Goal: Task Accomplishment & Management: Complete application form

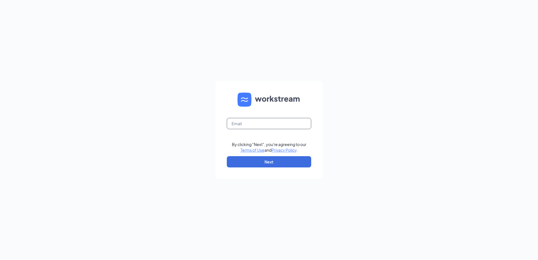
click at [250, 124] on input "text" at bounding box center [269, 123] width 84 height 11
type input "[EMAIL_ADDRESS][DOMAIN_NAME]"
click at [245, 158] on button "Next" at bounding box center [269, 161] width 84 height 11
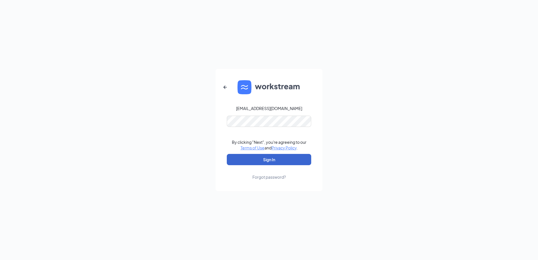
click at [267, 162] on button "Sign In" at bounding box center [269, 159] width 84 height 11
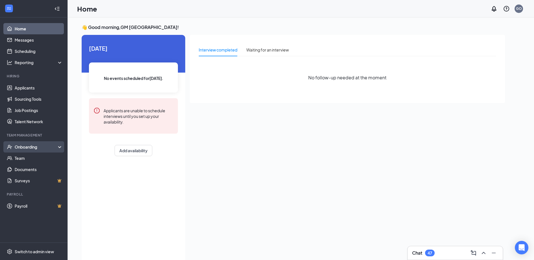
click at [27, 146] on div "Onboarding" at bounding box center [36, 147] width 43 height 6
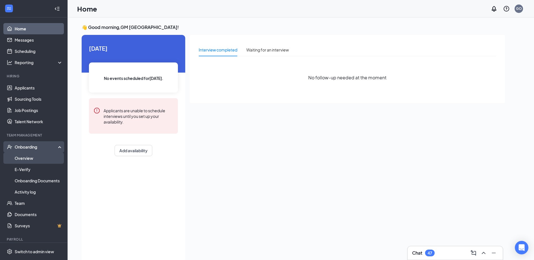
click at [28, 157] on link "Overview" at bounding box center [39, 158] width 48 height 11
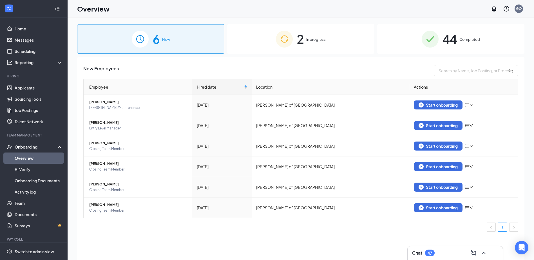
click at [341, 33] on div "2 In progress" at bounding box center [300, 39] width 147 height 30
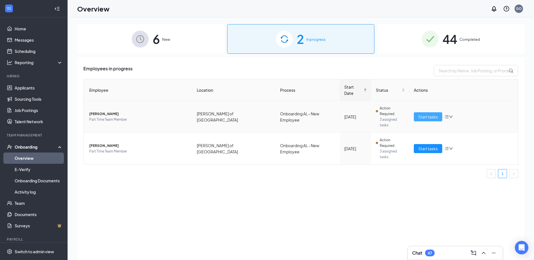
click at [424, 114] on span "Start tasks" at bounding box center [427, 117] width 19 height 6
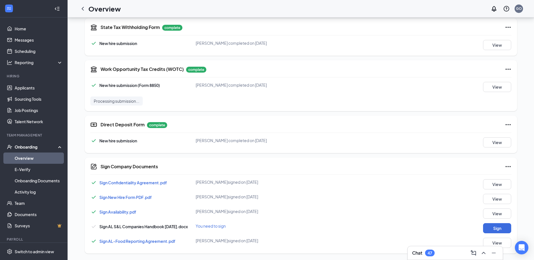
scroll to position [242, 0]
click at [494, 227] on button "Sign" at bounding box center [497, 228] width 28 height 10
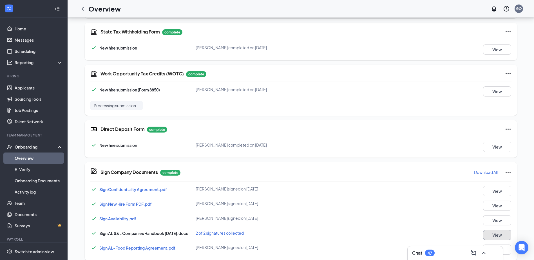
scroll to position [216, 0]
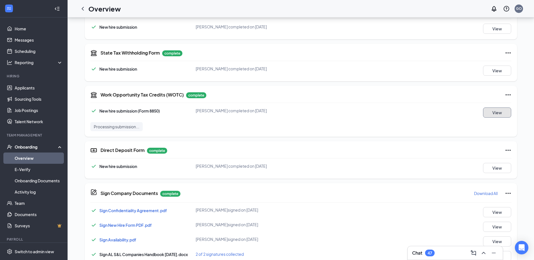
click at [489, 115] on button "View" at bounding box center [497, 112] width 28 height 10
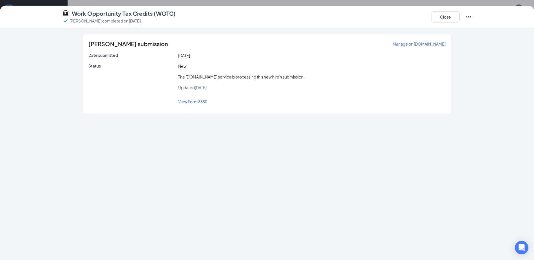
click at [196, 102] on span "View Form 8850" at bounding box center [192, 101] width 29 height 5
click at [435, 18] on button "Close" at bounding box center [445, 16] width 28 height 11
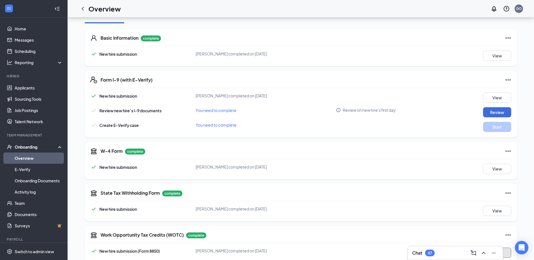
scroll to position [75, 0]
click at [492, 112] on button "Review" at bounding box center [497, 113] width 28 height 10
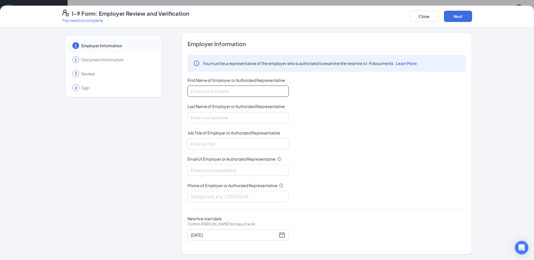
click at [227, 88] on input "First Name of Employer or Authorized Representative" at bounding box center [237, 91] width 101 height 11
type input "[PERSON_NAME]"
type input "[EMAIL_ADDRESS][DOMAIN_NAME]"
type input "6084770068"
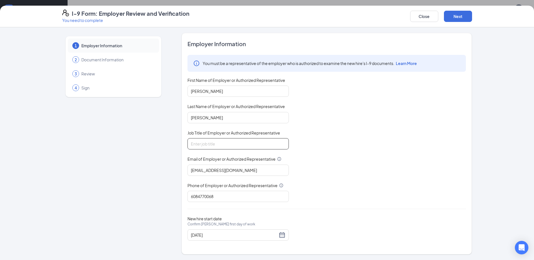
click at [222, 147] on input "Job Title of Employer or Authorized Representative" at bounding box center [237, 143] width 101 height 11
type input "Owner"
click at [452, 21] on button "Next" at bounding box center [458, 16] width 28 height 11
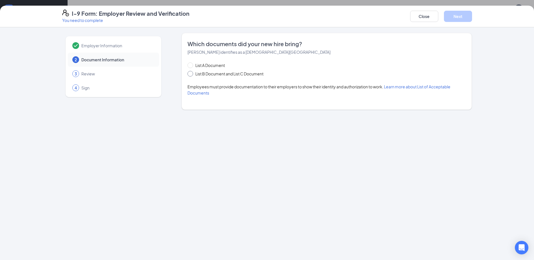
click at [190, 74] on input "List B Document and List C Document" at bounding box center [189, 73] width 4 height 4
radio input "true"
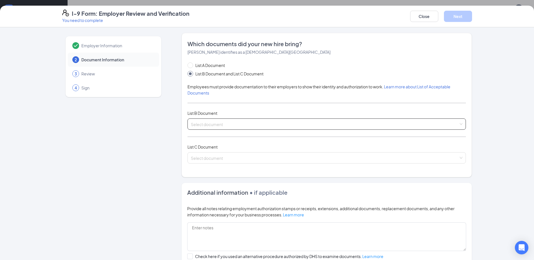
click at [218, 125] on input "search" at bounding box center [325, 123] width 268 height 8
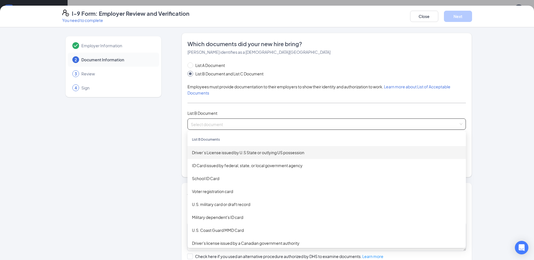
click at [232, 155] on div "Driver’s License issued by U.S State or outlying US possession" at bounding box center [326, 152] width 269 height 6
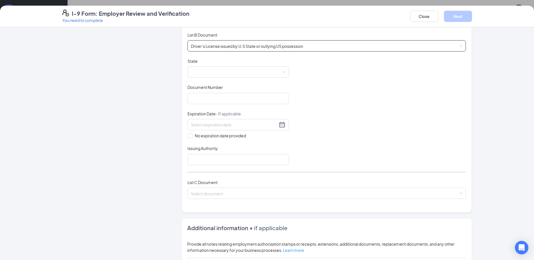
scroll to position [84, 0]
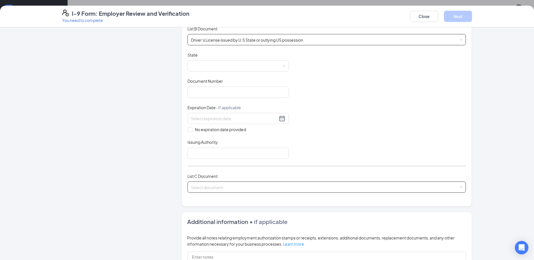
click at [222, 185] on input "search" at bounding box center [325, 186] width 268 height 8
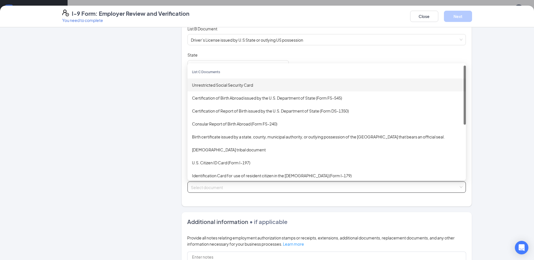
click at [214, 86] on div "Unrestricted Social Security Card" at bounding box center [326, 85] width 269 height 6
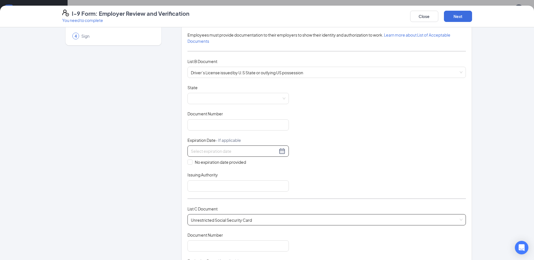
scroll to position [0, 0]
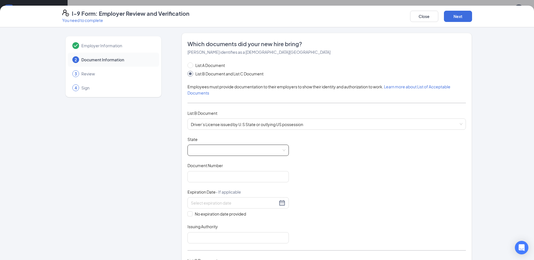
click at [284, 150] on div at bounding box center [237, 150] width 101 height 11
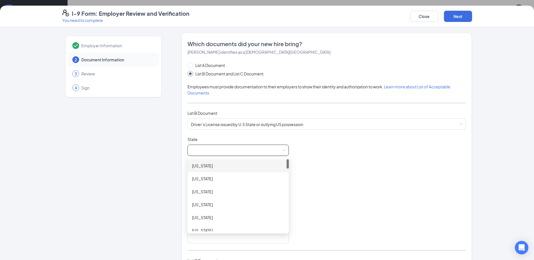
click at [321, 136] on div "List A Document List B Document and List C Document Employees must provide docu…" at bounding box center [326, 213] width 278 height 302
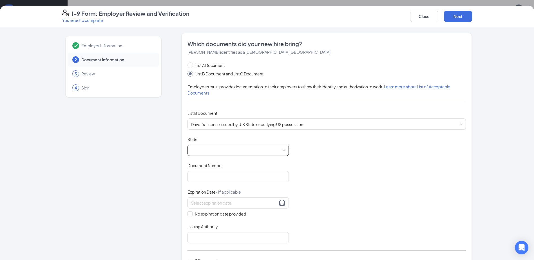
click at [205, 150] on span at bounding box center [238, 150] width 95 height 11
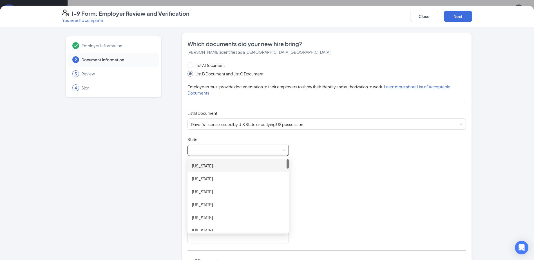
click at [194, 166] on div "[US_STATE]" at bounding box center [238, 166] width 92 height 6
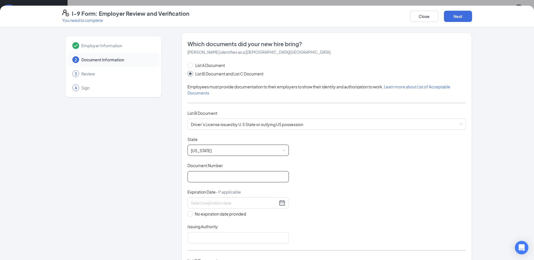
click at [203, 177] on input "Document Number" at bounding box center [237, 176] width 101 height 11
type input "7315360"
click at [250, 202] on input at bounding box center [234, 203] width 87 height 6
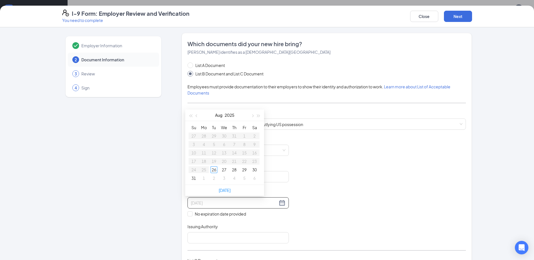
type input "[DATE]"
click at [331, 194] on div "Document Title Driver’s License issued by [DEMOGRAPHIC_DATA] State or outlying …" at bounding box center [326, 189] width 278 height 107
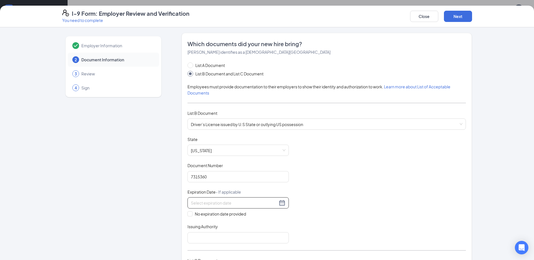
click at [264, 205] on input at bounding box center [234, 203] width 87 height 6
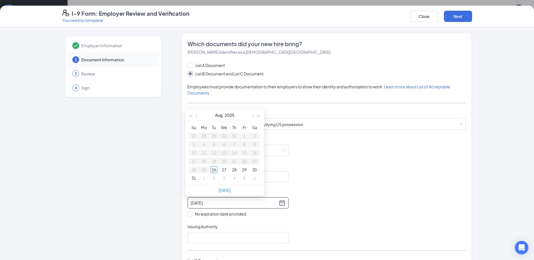
type input "[DATE]"
click at [309, 197] on div "Document Title Driver’s License issued by [DEMOGRAPHIC_DATA] State or outlying …" at bounding box center [326, 189] width 278 height 107
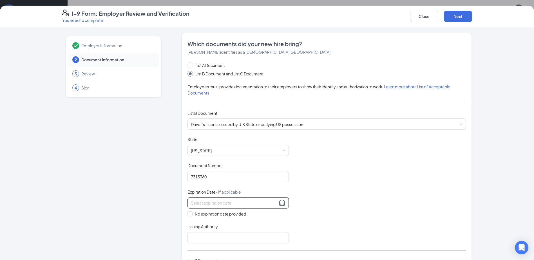
click at [257, 204] on input at bounding box center [234, 203] width 87 height 6
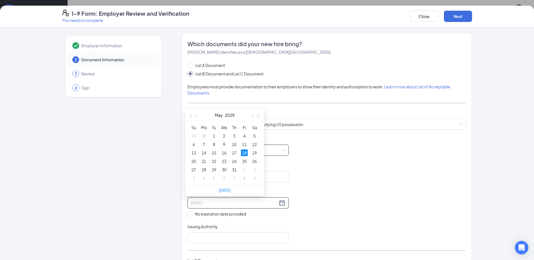
click at [245, 153] on div "18" at bounding box center [244, 152] width 7 height 7
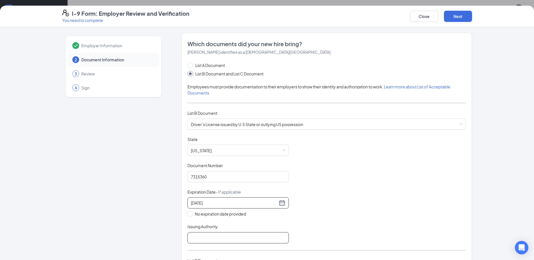
type input "[DATE]"
click at [214, 237] on input "Issuing Authority" at bounding box center [237, 237] width 101 height 11
type input "Secretary of Law Enforcement"
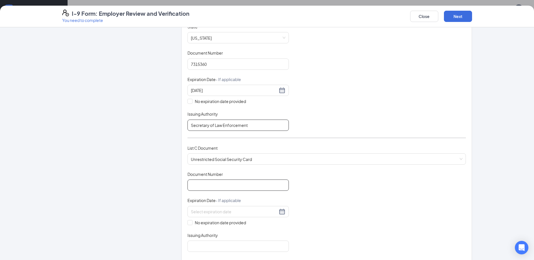
scroll to position [84, 0]
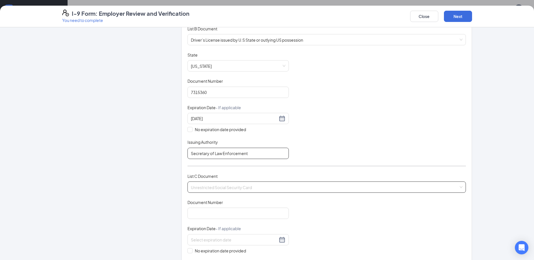
click at [198, 186] on span "Unrestricted Social Security Card" at bounding box center [327, 187] width 272 height 11
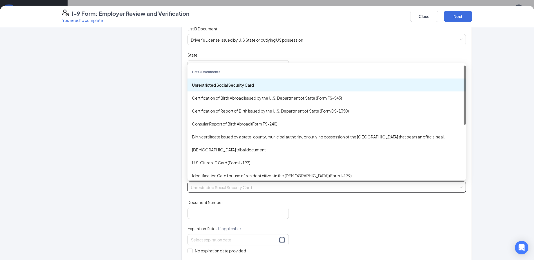
click at [210, 84] on div "Unrestricted Social Security Card" at bounding box center [326, 85] width 269 height 6
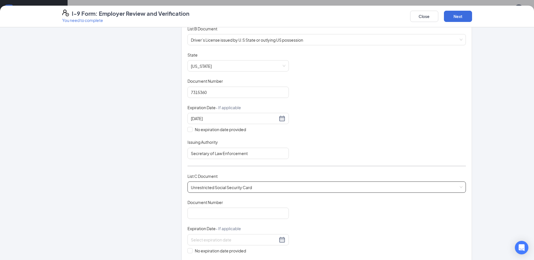
click at [203, 219] on div "Document Title Unrestricted Social Security Card Document Number Expiration Dat…" at bounding box center [326, 240] width 278 height 80
click at [205, 212] on input "Document Number" at bounding box center [237, 213] width 101 height 11
type input "482927621"
click at [324, 229] on div "Document Title Unrestricted Social Security Card Document Number 482927621 Expi…" at bounding box center [326, 240] width 278 height 80
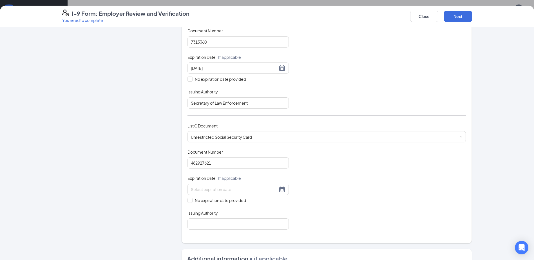
scroll to position [141, 0]
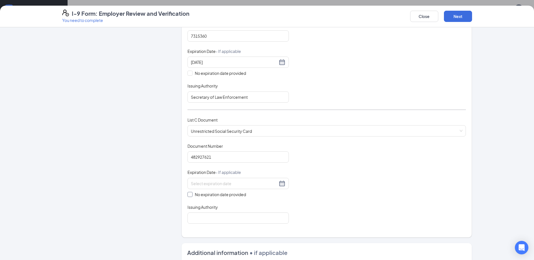
click at [189, 195] on span at bounding box center [189, 194] width 5 height 5
click at [189, 195] on input "No expiration date provided" at bounding box center [189, 194] width 4 height 4
checkbox input "true"
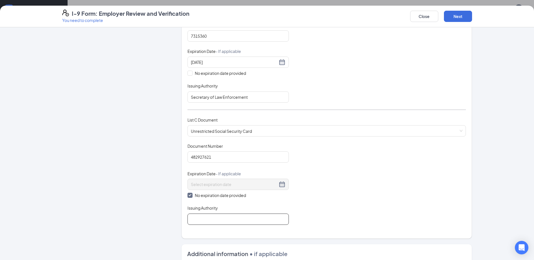
click at [196, 218] on input "Issuing Authority" at bounding box center [237, 219] width 101 height 11
type input "Social Security Administration"
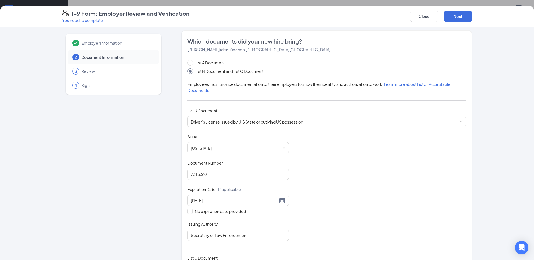
scroll to position [0, 0]
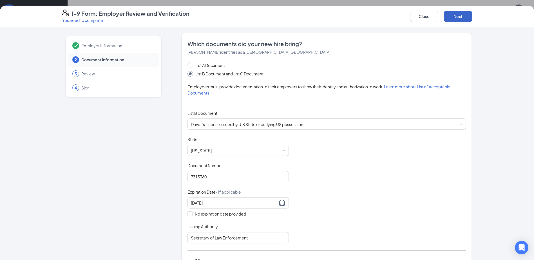
click at [454, 16] on button "Next" at bounding box center [458, 16] width 28 height 11
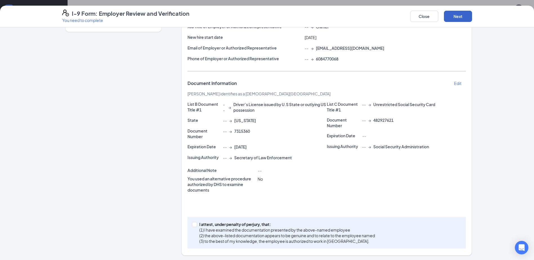
scroll to position [66, 0]
click at [194, 224] on span at bounding box center [194, 223] width 5 height 5
click at [194, 224] on input "I attest, under penalty of [PERSON_NAME], that: (1) I have examined the documen…" at bounding box center [194, 223] width 4 height 4
checkbox input "true"
click at [458, 15] on button "Next" at bounding box center [458, 16] width 28 height 11
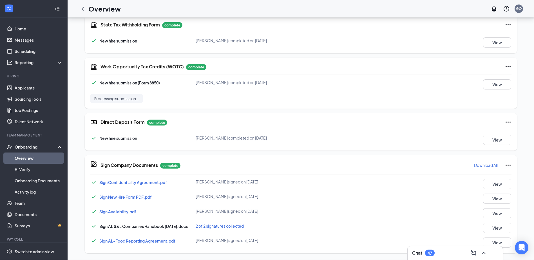
scroll to position [58, 0]
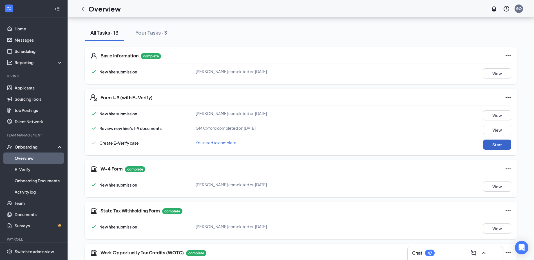
click at [498, 143] on button "Start" at bounding box center [497, 145] width 28 height 10
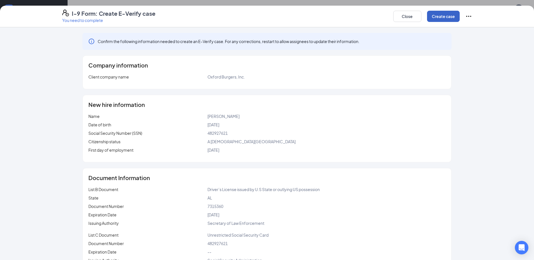
click at [440, 15] on button "Create case" at bounding box center [443, 16] width 33 height 11
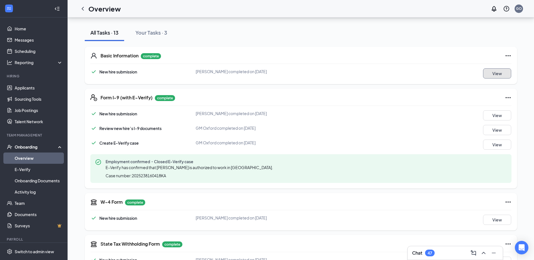
click at [493, 70] on button "View" at bounding box center [497, 73] width 28 height 10
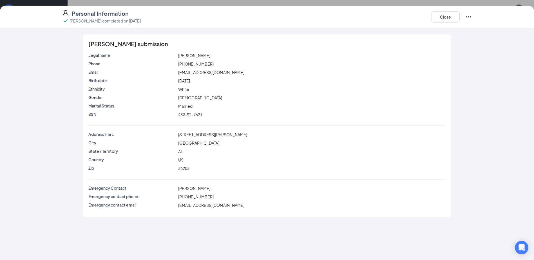
drag, startPoint x: 190, startPoint y: 55, endPoint x: 208, endPoint y: 54, distance: 18.0
click at [208, 54] on span "[PERSON_NAME]" at bounding box center [194, 55] width 32 height 5
drag, startPoint x: 208, startPoint y: 54, endPoint x: 202, endPoint y: 49, distance: 8.0
click at [202, 49] on div "[PERSON_NAME] submission Legal name [PERSON_NAME] Phone [PHONE_NUMBER] Email [E…" at bounding box center [267, 125] width 368 height 183
drag, startPoint x: 189, startPoint y: 56, endPoint x: 212, endPoint y: 56, distance: 22.8
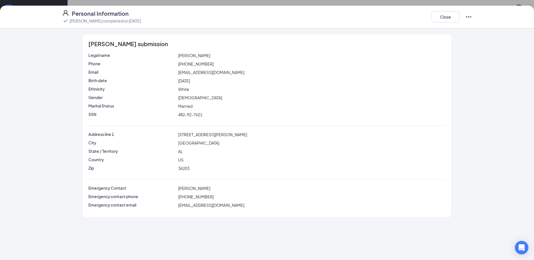
click at [212, 56] on div "[PERSON_NAME]" at bounding box center [311, 55] width 269 height 6
copy span "Neighbors"
drag, startPoint x: 179, startPoint y: 63, endPoint x: 207, endPoint y: 66, distance: 28.5
click at [207, 66] on div "[PHONE_NUMBER]" at bounding box center [311, 64] width 269 height 6
copy span "[PHONE_NUMBER]"
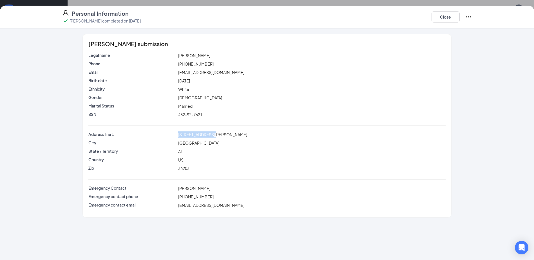
drag, startPoint x: 178, startPoint y: 133, endPoint x: 216, endPoint y: 136, distance: 37.5
click at [216, 136] on div "[STREET_ADDRESS][PERSON_NAME]" at bounding box center [311, 134] width 269 height 6
copy span "[STREET_ADDRESS][PERSON_NAME]"
drag, startPoint x: 177, startPoint y: 71, endPoint x: 233, endPoint y: 72, distance: 55.4
click at [233, 72] on div "[EMAIL_ADDRESS][DOMAIN_NAME]" at bounding box center [311, 72] width 269 height 6
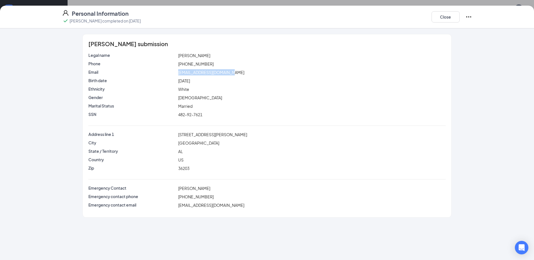
copy span "[EMAIL_ADDRESS][DOMAIN_NAME]"
